Goal: Find specific page/section: Find specific page/section

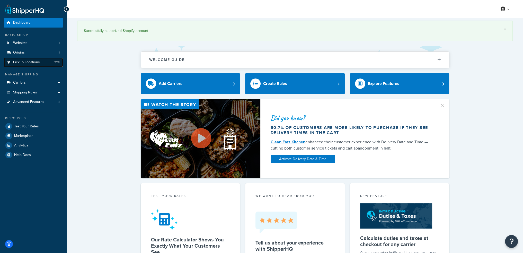
click at [43, 60] on link "Pickup Locations 328" at bounding box center [33, 63] width 59 height 10
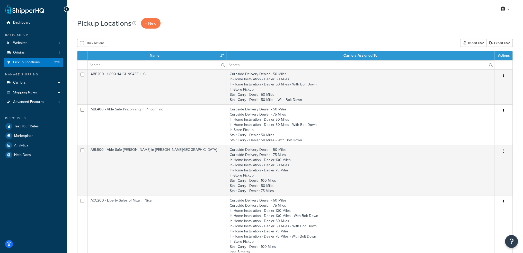
click at [137, 58] on th "Name" at bounding box center [156, 55] width 139 height 9
click at [137, 63] on input "text" at bounding box center [156, 64] width 139 height 9
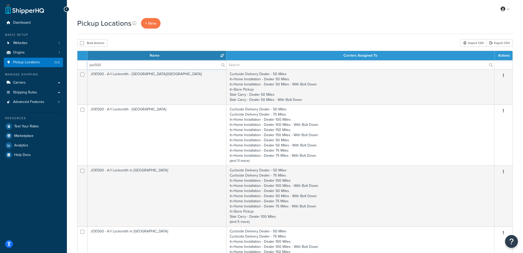
type input "joe500"
